Goal: Information Seeking & Learning: Find contact information

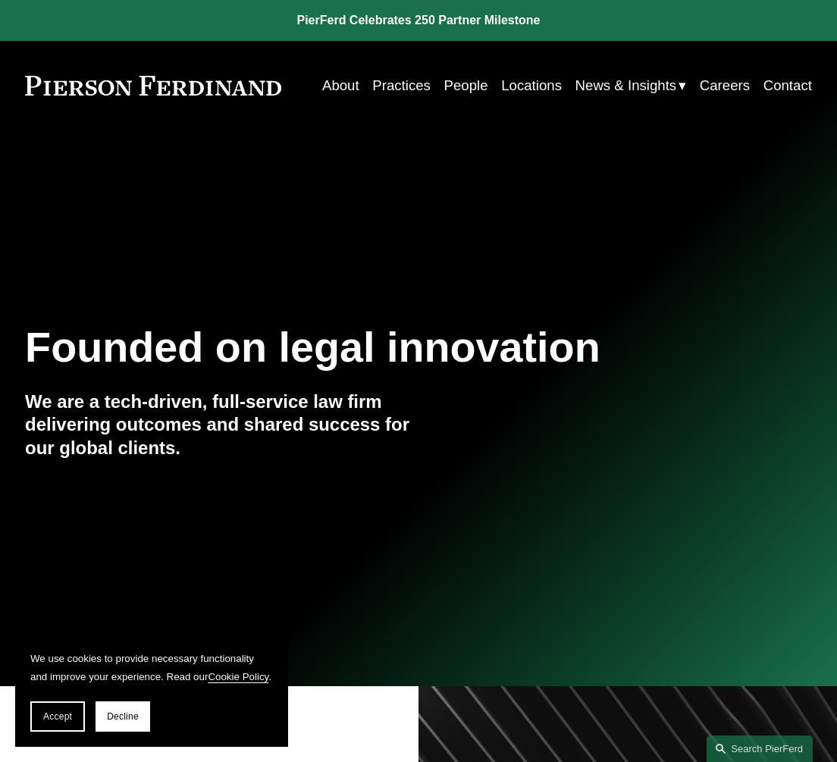
click at [794, 78] on link "Contact" at bounding box center [788, 85] width 49 height 28
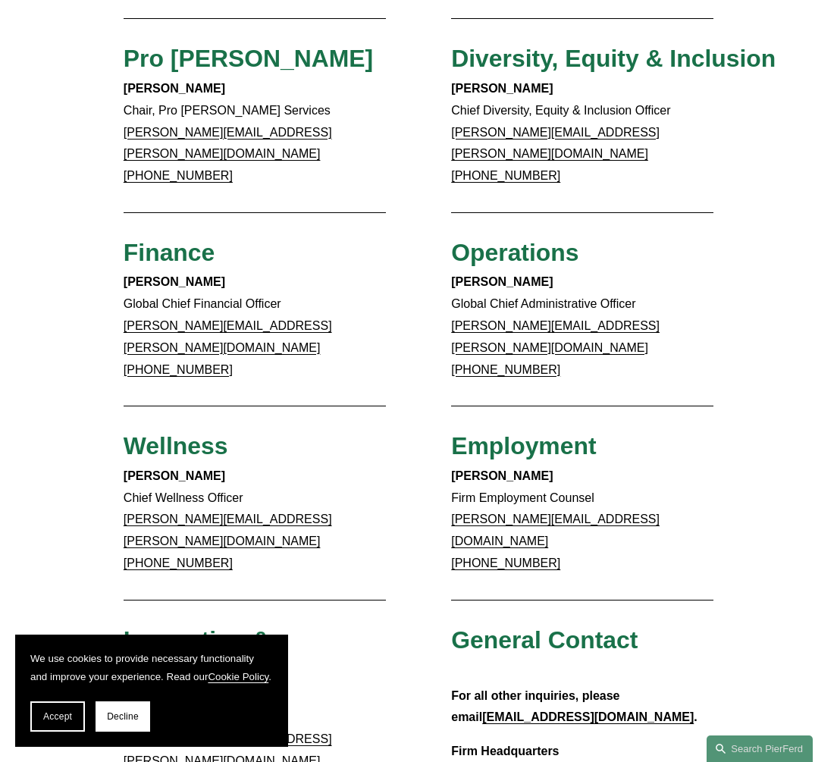
scroll to position [661, 0]
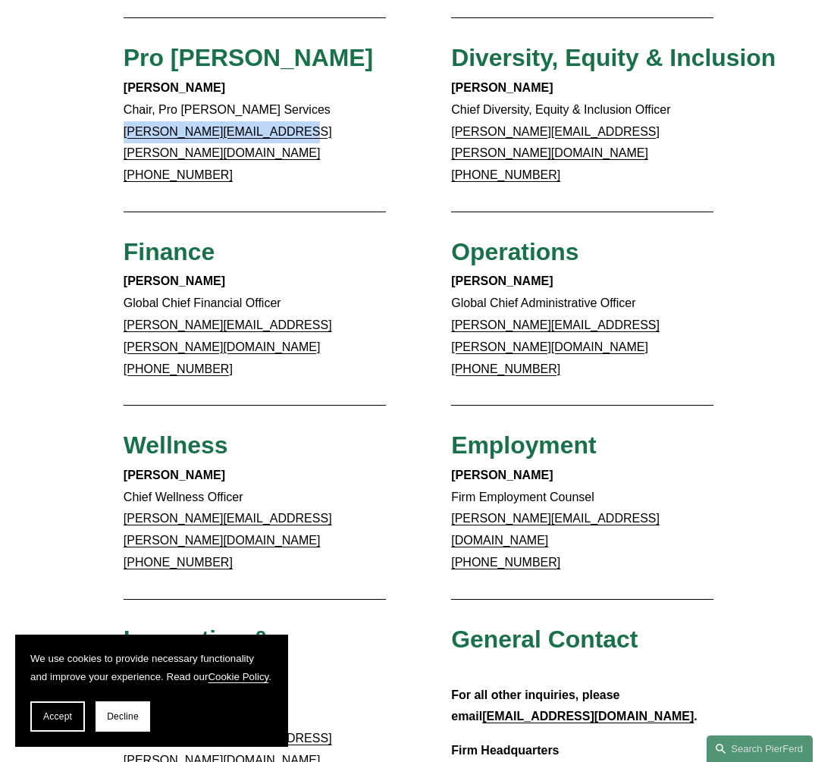
drag, startPoint x: 306, startPoint y: 133, endPoint x: 121, endPoint y: 128, distance: 185.1
click at [121, 128] on div "Client Inquiries For all client inquiries, please use the email below: [EMAIL_A…" at bounding box center [418, 208] width 837 height 1369
copy link "[PERSON_NAME][EMAIL_ADDRESS][PERSON_NAME][DOMAIN_NAME]"
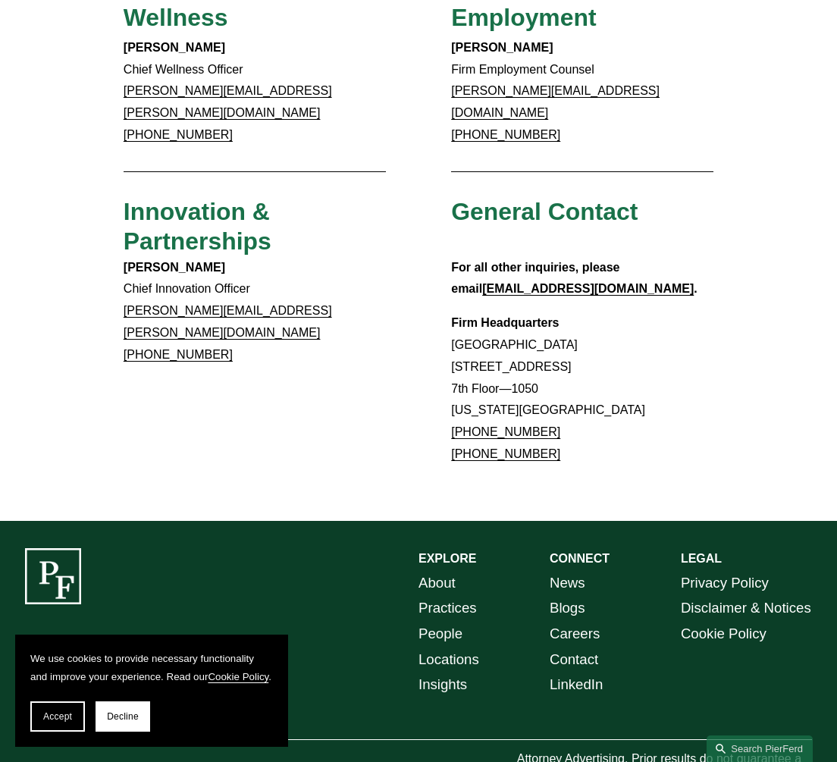
scroll to position [1092, 0]
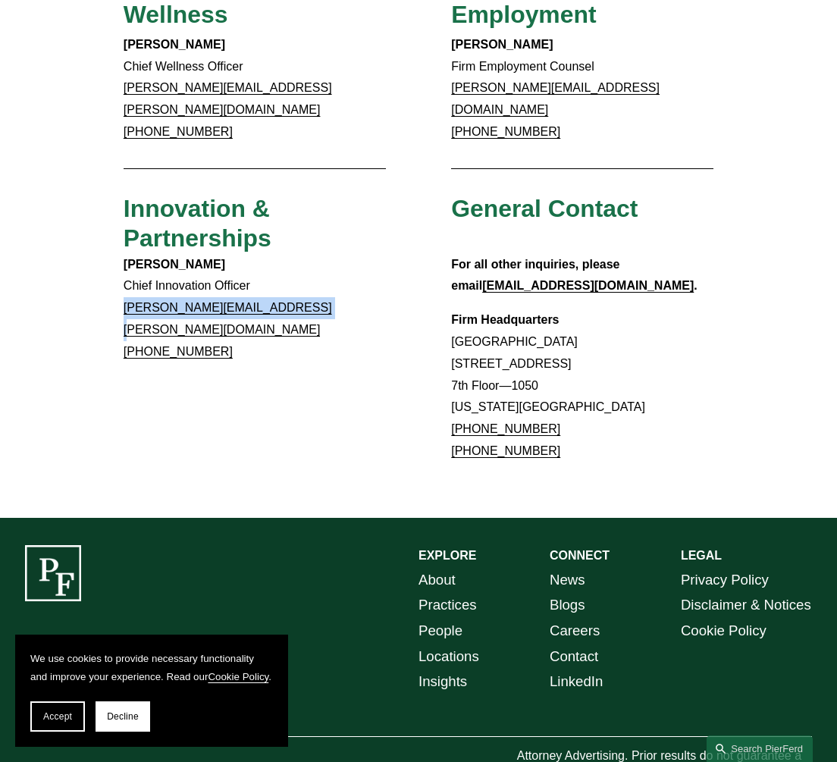
drag, startPoint x: 292, startPoint y: 242, endPoint x: 105, endPoint y: 257, distance: 187.2
copy link "christina.wojcik@pierferd.com"
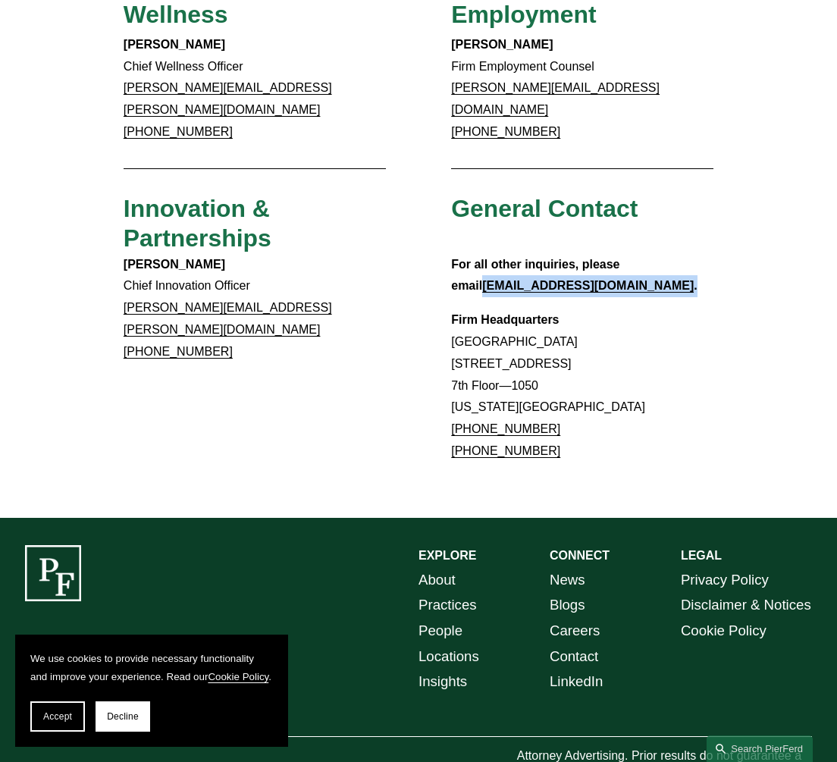
drag, startPoint x: 571, startPoint y: 222, endPoint x: 444, endPoint y: 221, distance: 127.4
copy p "info@pierferd.com ."
